Goal: Task Accomplishment & Management: Manage account settings

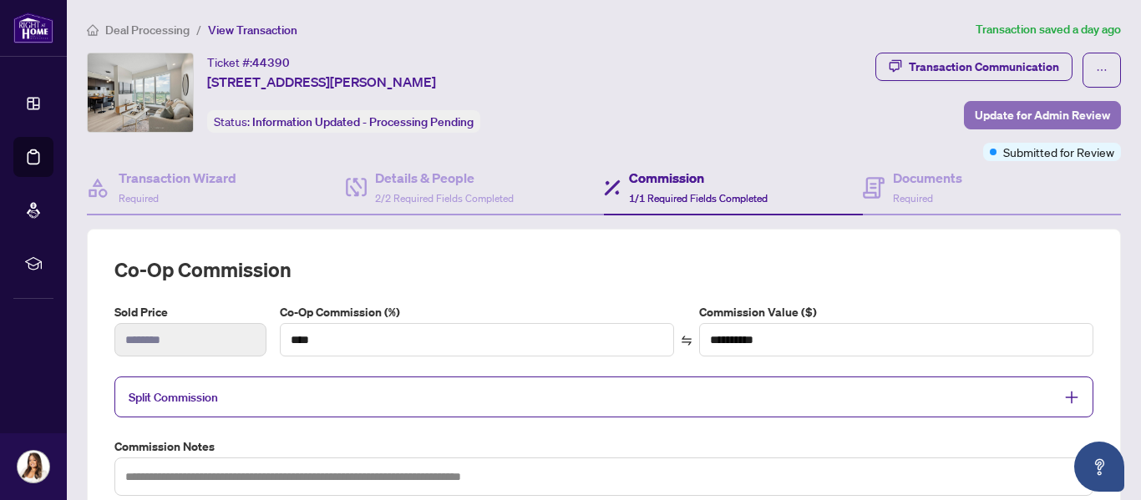
click at [1054, 104] on span "Update for Admin Review" at bounding box center [1041, 115] width 135 height 27
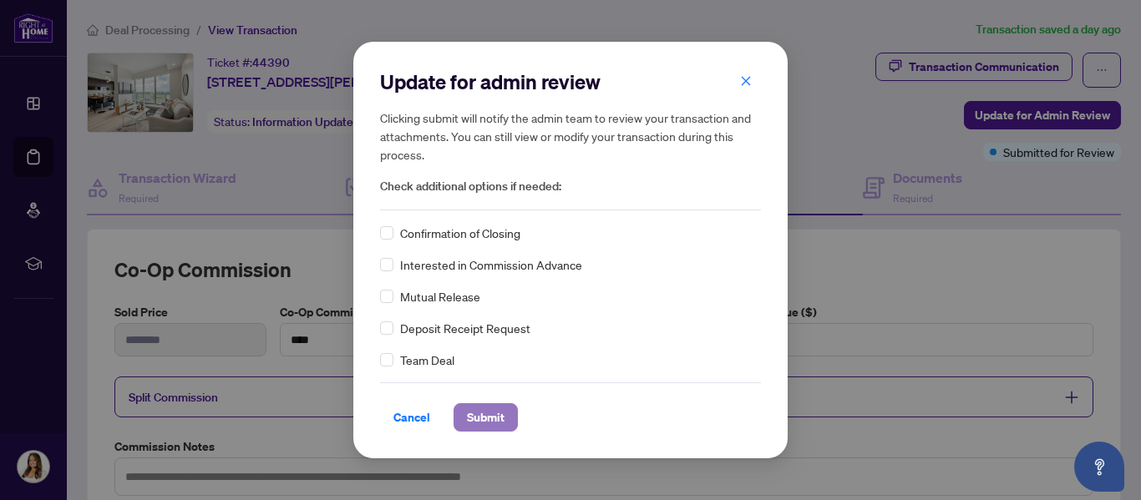
click at [478, 407] on span "Submit" at bounding box center [486, 417] width 38 height 27
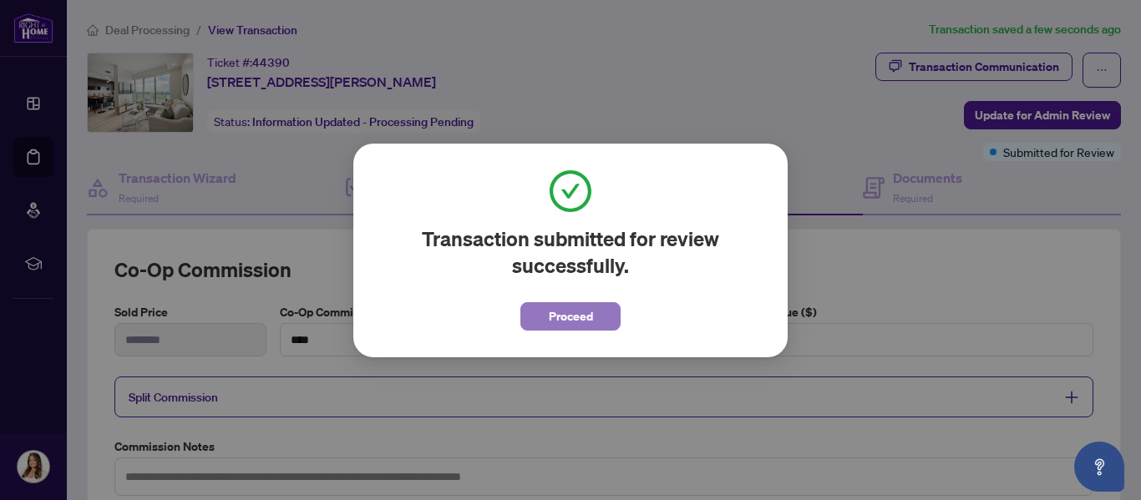
click at [574, 316] on span "Proceed" at bounding box center [571, 316] width 44 height 27
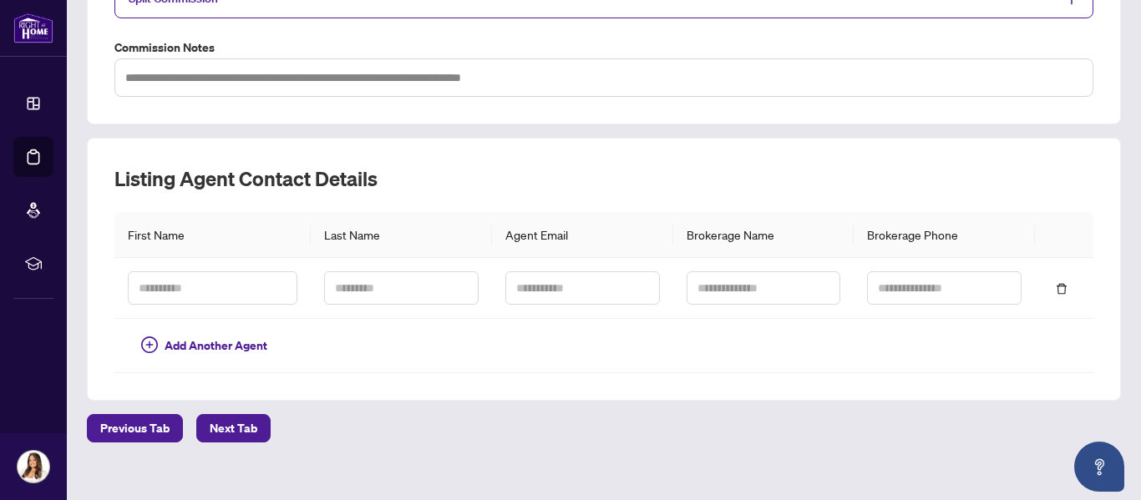
scroll to position [420, 0]
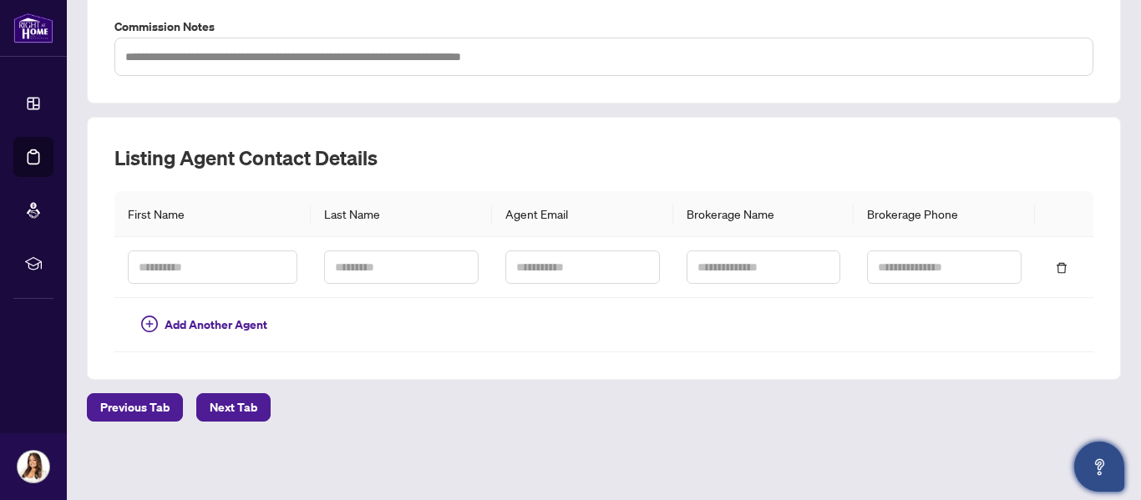
click at [1092, 464] on icon "Open asap" at bounding box center [1099, 467] width 21 height 21
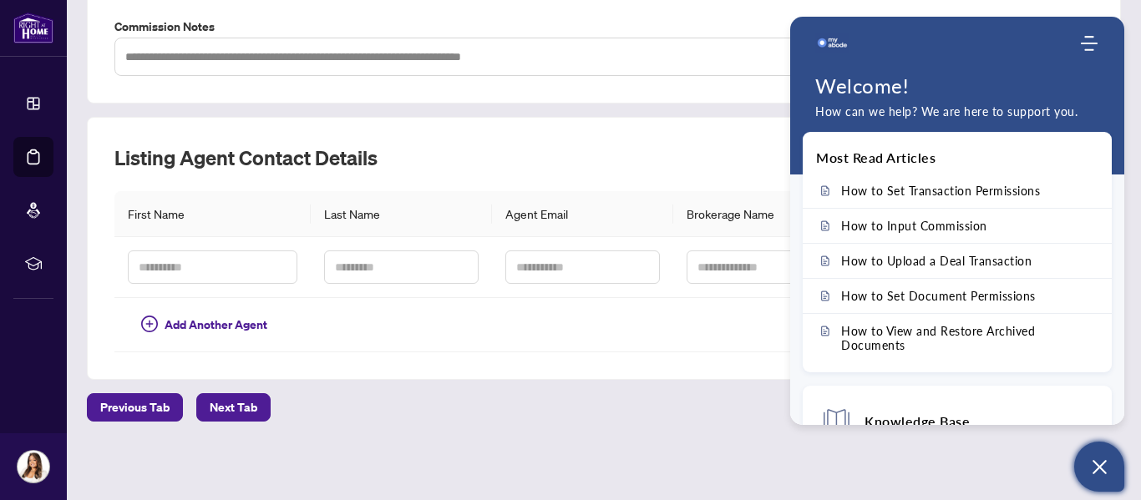
click at [680, 429] on div "**********" at bounding box center [603, 40] width 1047 height 880
click at [1100, 463] on icon "Open asap" at bounding box center [1099, 467] width 21 height 21
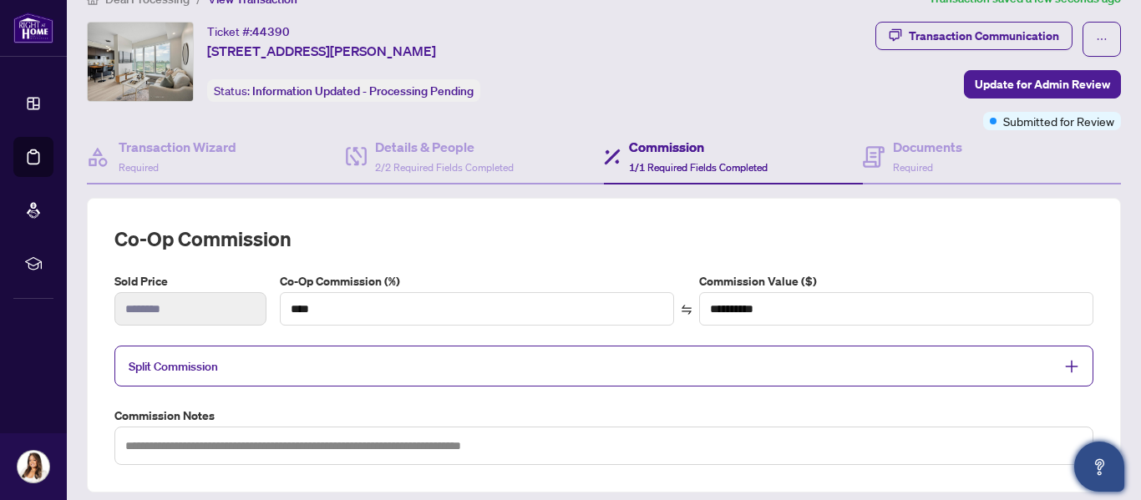
scroll to position [12, 0]
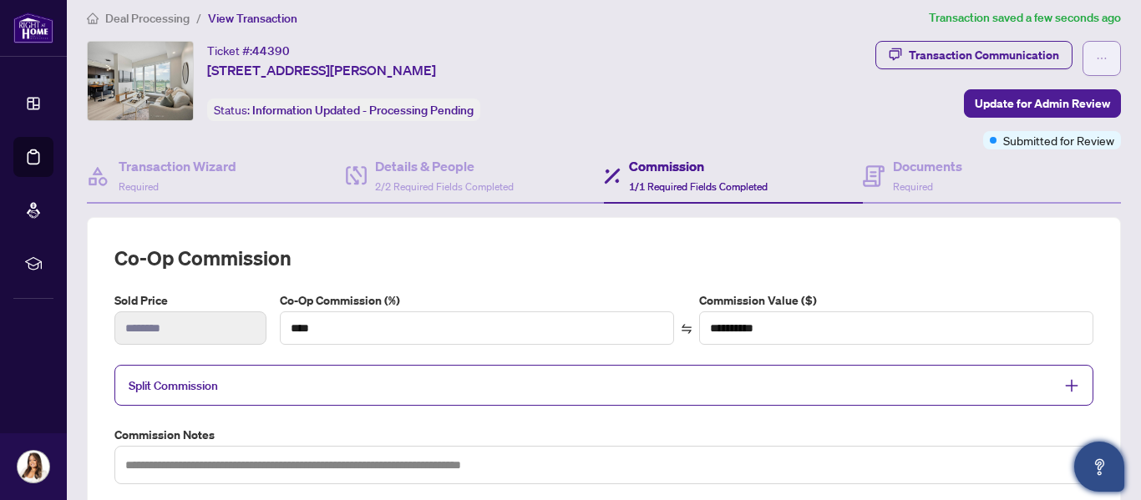
click at [1102, 51] on button "button" at bounding box center [1101, 58] width 38 height 35
click at [1020, 57] on div "Transaction Communication" at bounding box center [983, 55] width 150 height 27
type textarea "**********"
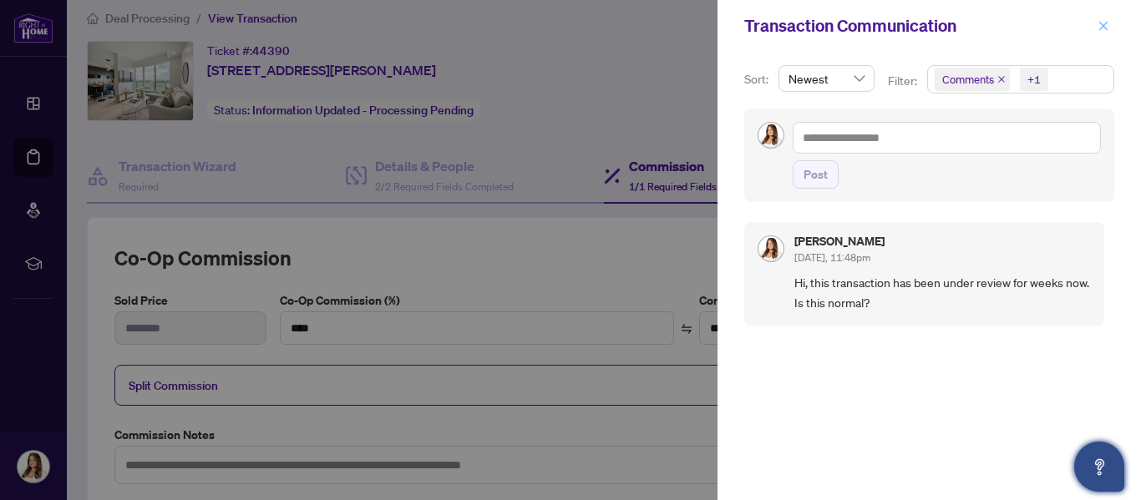
click at [1097, 29] on icon "close" at bounding box center [1103, 26] width 12 height 12
